Goal: Information Seeking & Learning: Learn about a topic

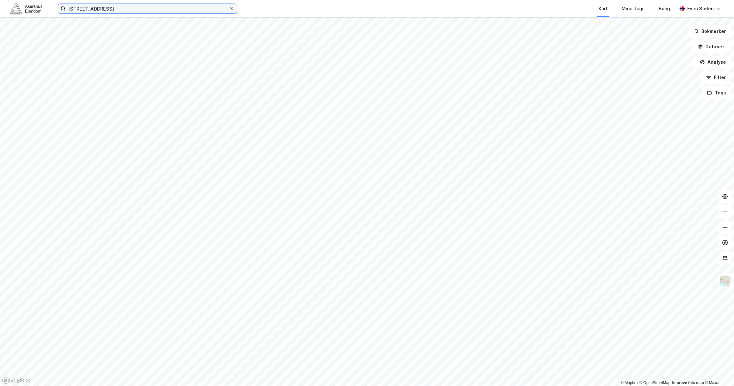
click at [139, 6] on input "[STREET_ADDRESS]" at bounding box center [147, 9] width 163 height 10
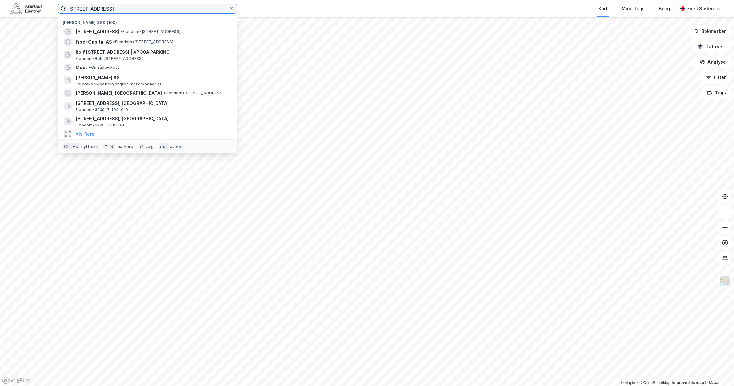
click at [139, 6] on input "[STREET_ADDRESS]" at bounding box center [147, 9] width 163 height 10
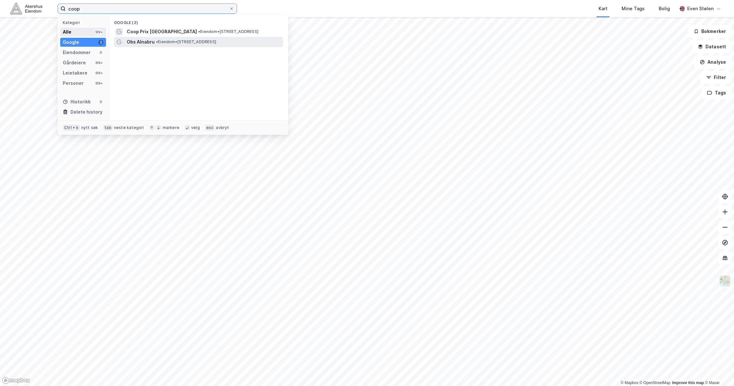
type input "coop"
click at [70, 30] on div "Alle" at bounding box center [67, 32] width 9 height 8
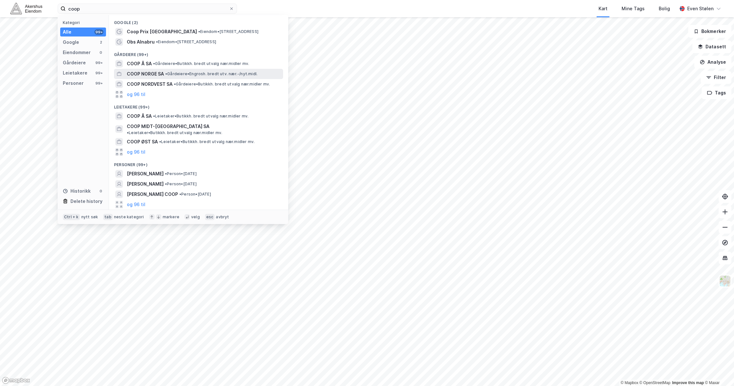
click at [240, 72] on span "• Gårdeiere • Engrosh. bredt utv. nær.-/nyt.midl." at bounding box center [211, 73] width 92 height 5
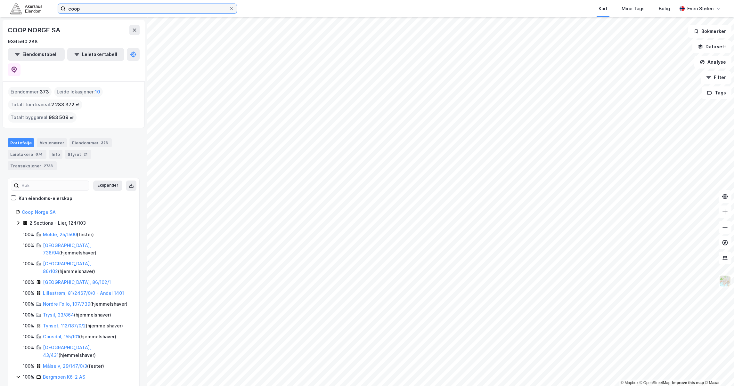
click at [105, 5] on input "coop" at bounding box center [147, 9] width 163 height 10
click at [333, 14] on div "Kart Mine Tags Bolig" at bounding box center [472, 8] width 409 height 17
click at [132, 29] on icon at bounding box center [134, 30] width 5 height 5
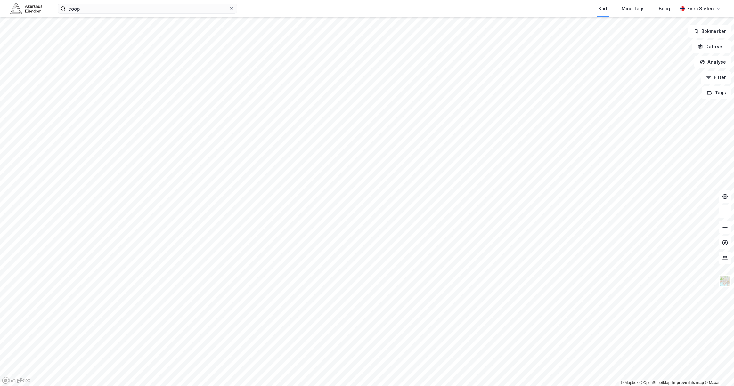
click at [24, 12] on img at bounding box center [26, 8] width 32 height 11
click at [128, 6] on input "coop" at bounding box center [147, 9] width 163 height 10
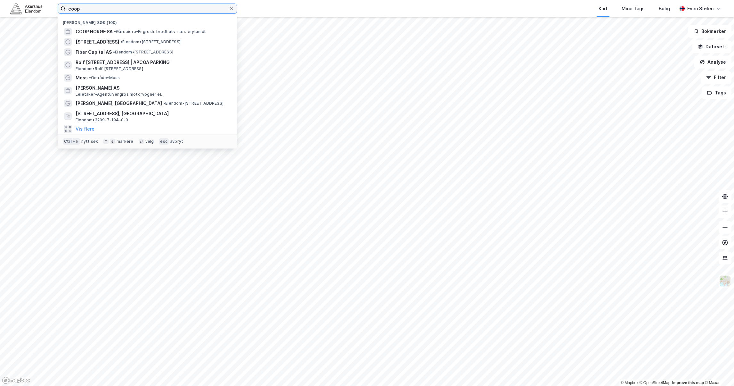
click at [128, 6] on input "coop" at bounding box center [147, 9] width 163 height 10
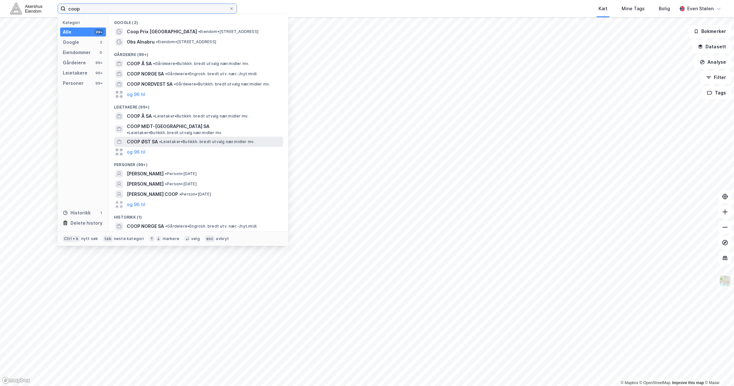
type input "coop"
click at [194, 139] on span "• Leietaker • Butikkh. bredt utvalg nær.midler mv." at bounding box center [206, 141] width 95 height 5
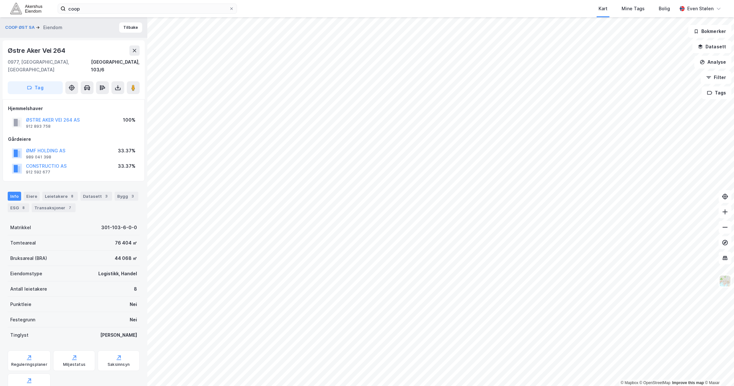
scroll to position [48, 0]
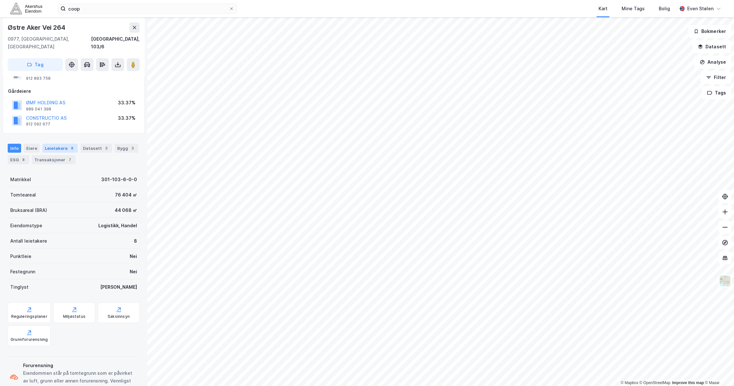
click at [62, 144] on div "Leietakere 8" at bounding box center [60, 148] width 36 height 9
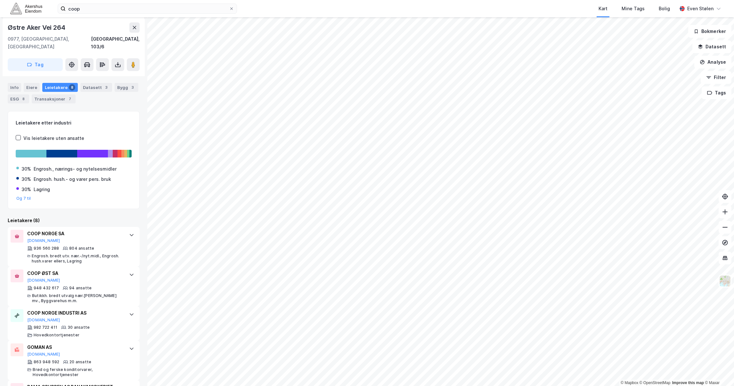
scroll to position [110, 0]
click at [135, 61] on icon at bounding box center [133, 64] width 6 height 6
